Goal: Information Seeking & Learning: Learn about a topic

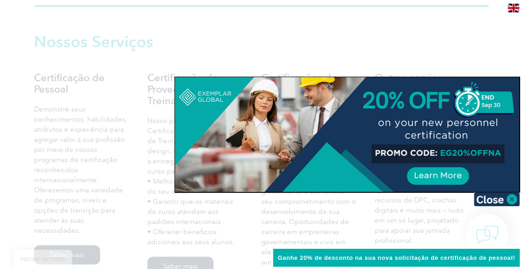
scroll to position [643, 0]
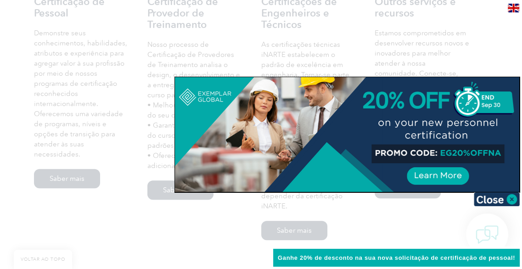
click at [134, 93] on div at bounding box center [261, 134] width 522 height 269
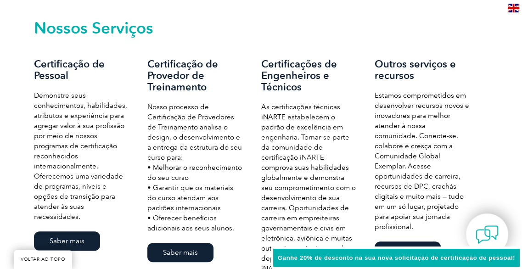
scroll to position [597, 0]
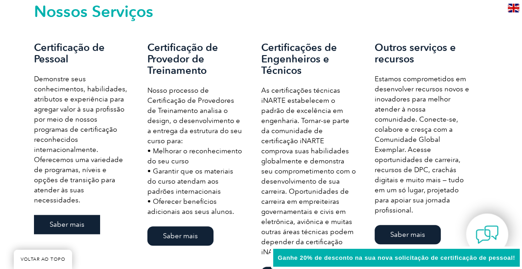
click at [64, 220] on font "Saber mais" at bounding box center [67, 224] width 35 height 8
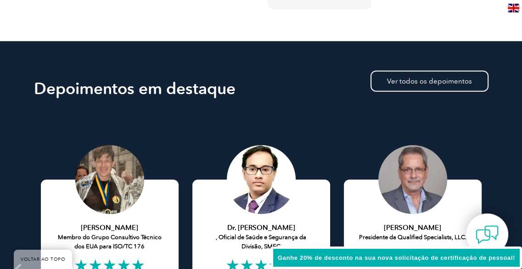
scroll to position [1744, 0]
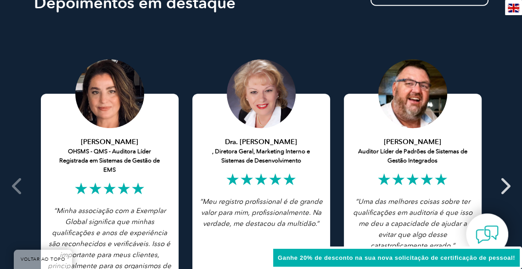
click at [501, 186] on icon at bounding box center [504, 186] width 11 height 0
click at [503, 186] on icon at bounding box center [504, 186] width 11 height 0
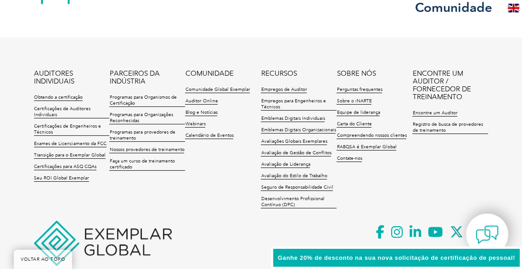
scroll to position [2203, 0]
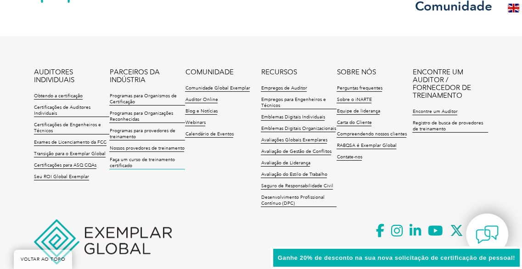
click at [149, 160] on font "Faça um curso de treinamento certificado" at bounding box center [141, 162] width 65 height 11
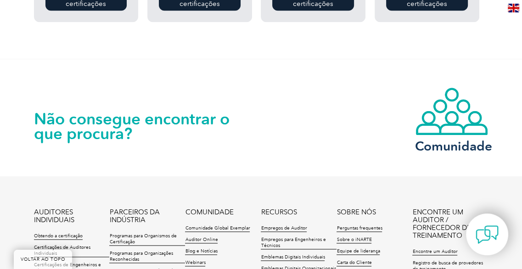
scroll to position [964, 0]
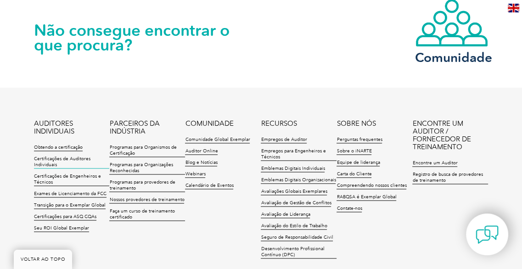
click at [53, 160] on font "Certificações de Auditores Individuais" at bounding box center [62, 161] width 56 height 11
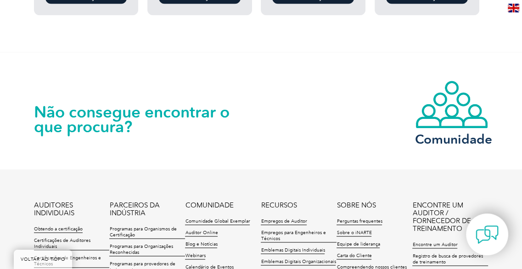
scroll to position [964, 0]
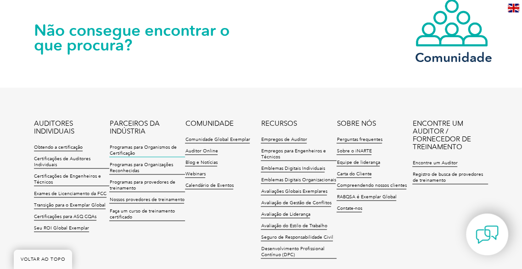
click at [149, 145] on li "PARCEIROS DA INDÚSTRIA Programas para Organismos de Certificação Programas para…" at bounding box center [147, 173] width 76 height 106
click at [138, 150] on font "Programas para Organismos de Certificação" at bounding box center [142, 150] width 67 height 11
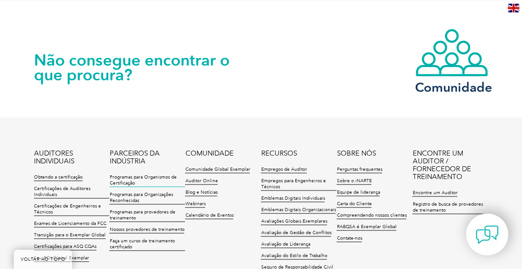
scroll to position [918, 0]
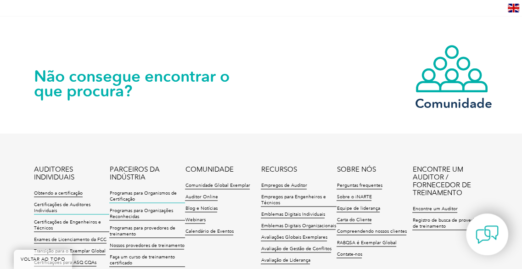
click at [45, 208] on font "Certificações de Auditores Individuais" at bounding box center [62, 207] width 56 height 11
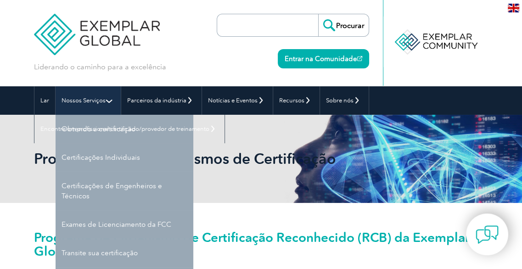
click at [93, 101] on font "Nossos Serviços" at bounding box center [83, 100] width 44 height 7
click at [110, 102] on link "Nossos Serviços" at bounding box center [88, 100] width 65 height 28
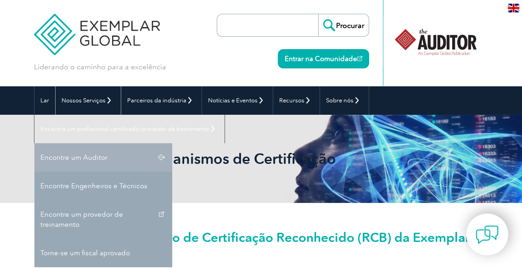
scroll to position [46, 0]
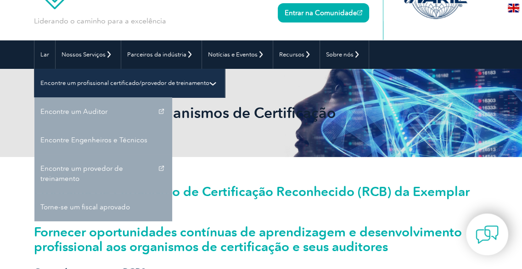
click at [108, 81] on font "Encontre um profissional certificado/provedor de treinamento" at bounding box center [124, 82] width 169 height 7
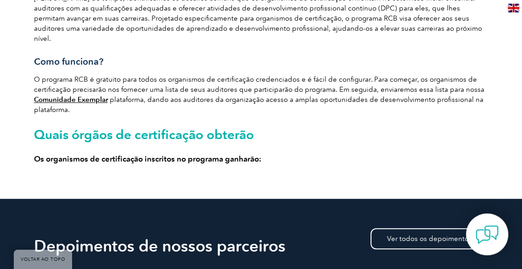
scroll to position [275, 0]
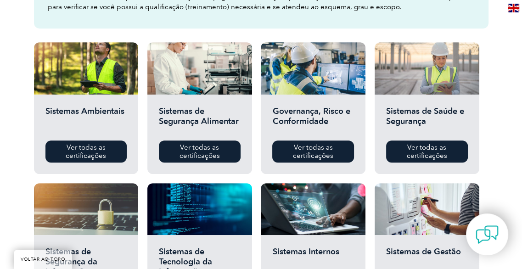
scroll to position [321, 0]
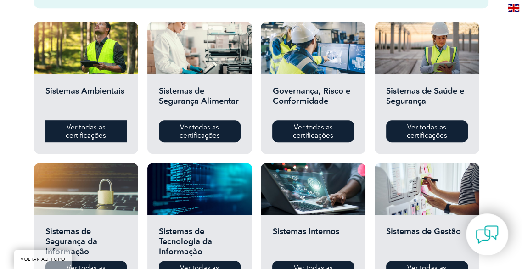
click at [72, 131] on font "Ver todas as certificações" at bounding box center [86, 131] width 40 height 17
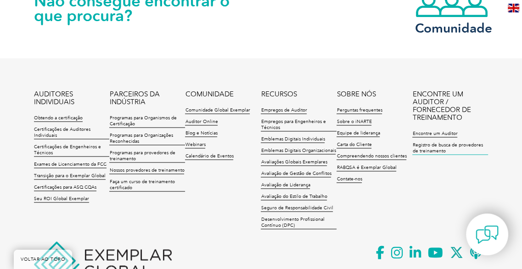
scroll to position [1010, 0]
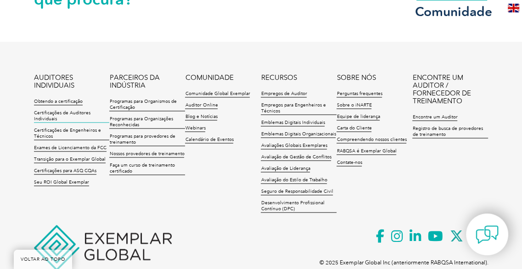
click at [42, 114] on font "Certificações de Auditores Individuais" at bounding box center [62, 115] width 56 height 11
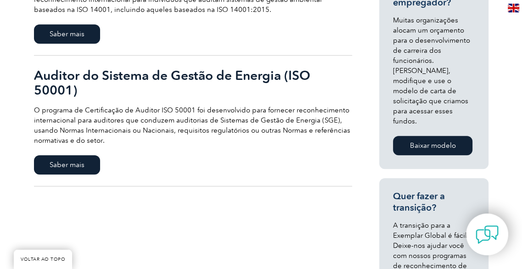
scroll to position [367, 0]
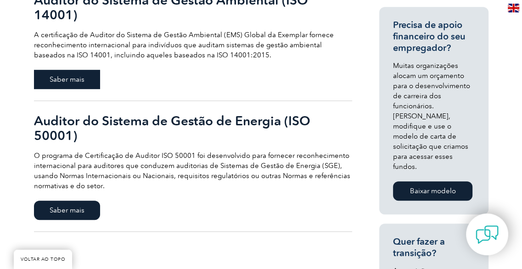
click at [70, 78] on font "Saber mais" at bounding box center [67, 79] width 35 height 8
click at [64, 209] on font "Saber mais" at bounding box center [67, 210] width 35 height 8
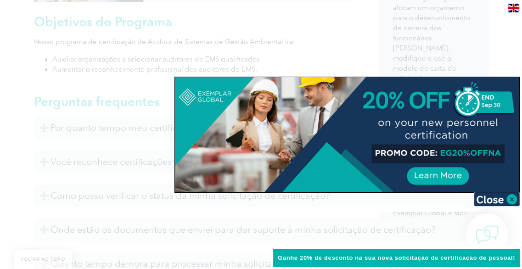
scroll to position [413, 0]
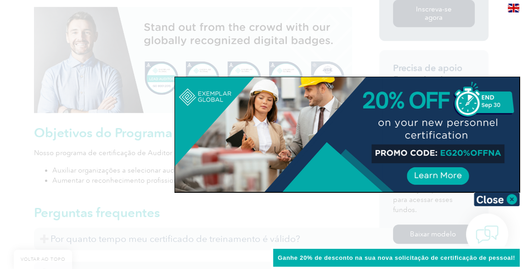
click at [259, 102] on div at bounding box center [347, 134] width 344 height 115
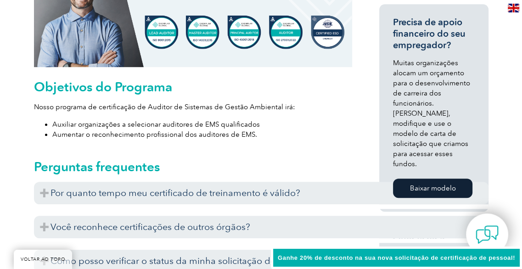
scroll to position [505, 0]
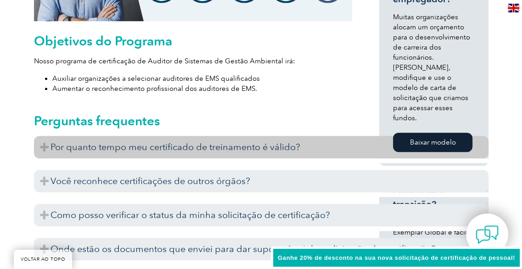
click at [163, 141] on font "Por quanto tempo meu certificado de treinamento é válido?" at bounding box center [175, 146] width 250 height 11
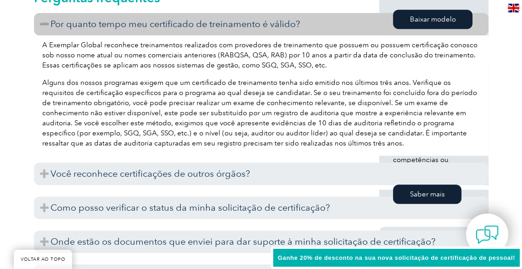
scroll to position [643, 0]
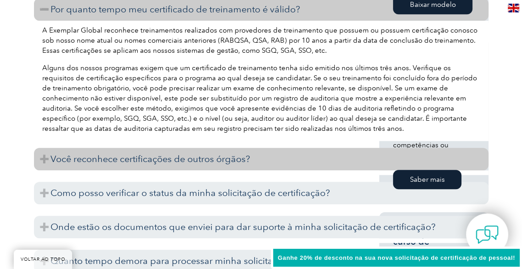
click at [188, 153] on font "Você reconhece certificações de outros órgãos?" at bounding box center [150, 158] width 200 height 11
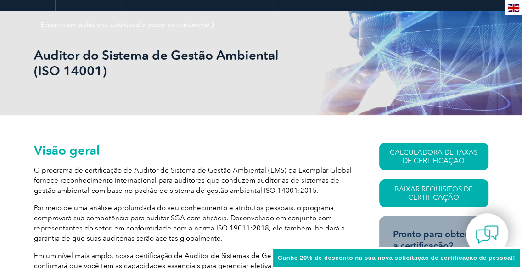
scroll to position [0, 0]
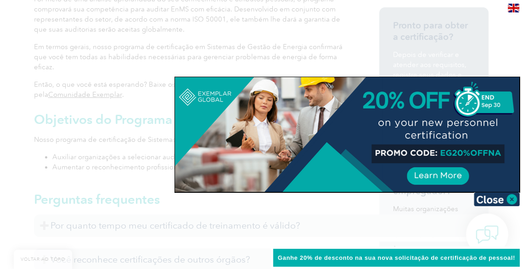
scroll to position [321, 0]
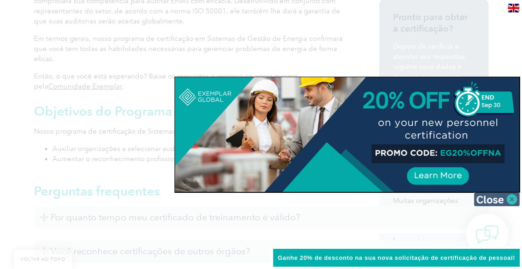
click at [512, 197] on img at bounding box center [497, 199] width 46 height 14
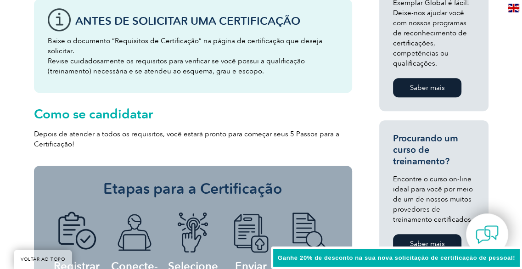
scroll to position [459, 0]
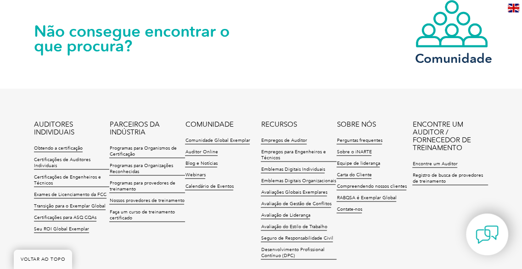
scroll to position [964, 0]
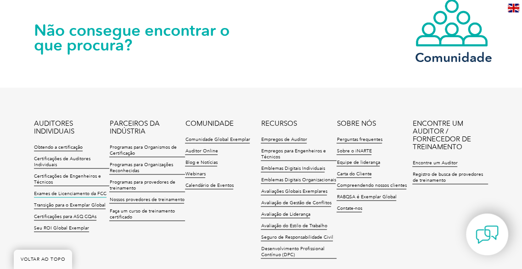
click at [59, 191] on font "Exames de Licenciamento da FCC" at bounding box center [70, 194] width 73 height 6
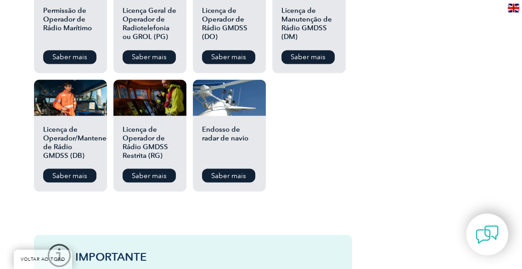
scroll to position [1377, 0]
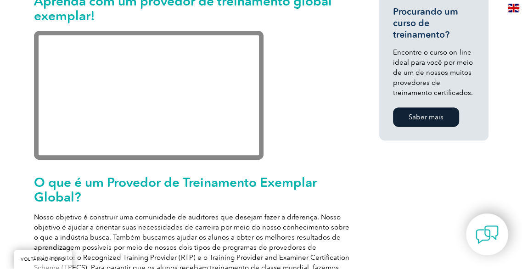
scroll to position [367, 0]
